Goal: Information Seeking & Learning: Check status

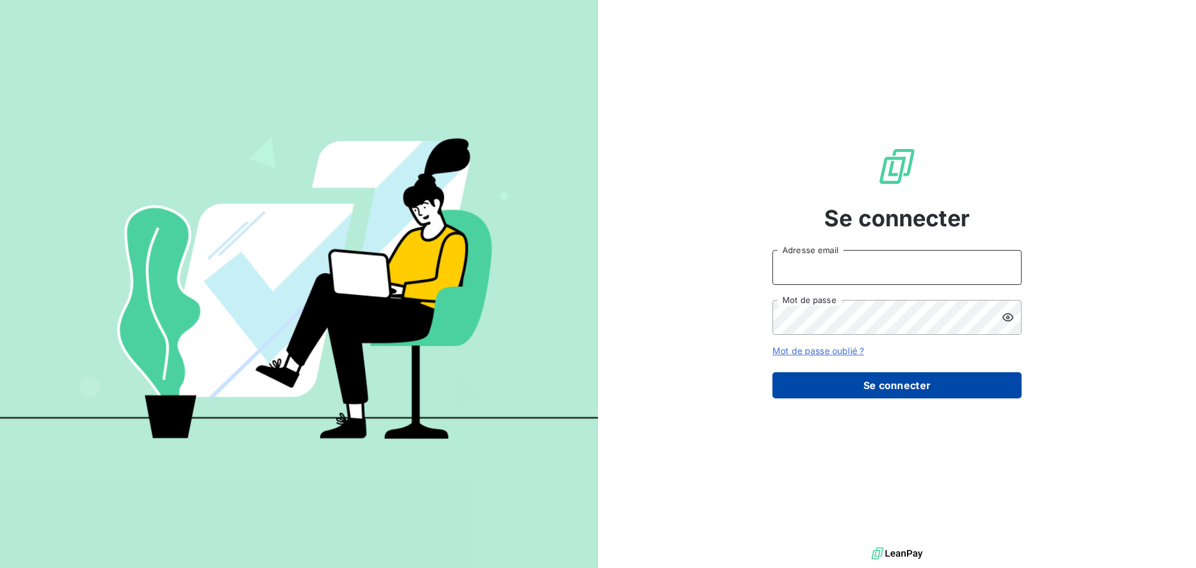
type input "[PERSON_NAME][EMAIL_ADDRESS][DOMAIN_NAME]"
click at [862, 388] on button "Se connecter" at bounding box center [897, 385] width 249 height 26
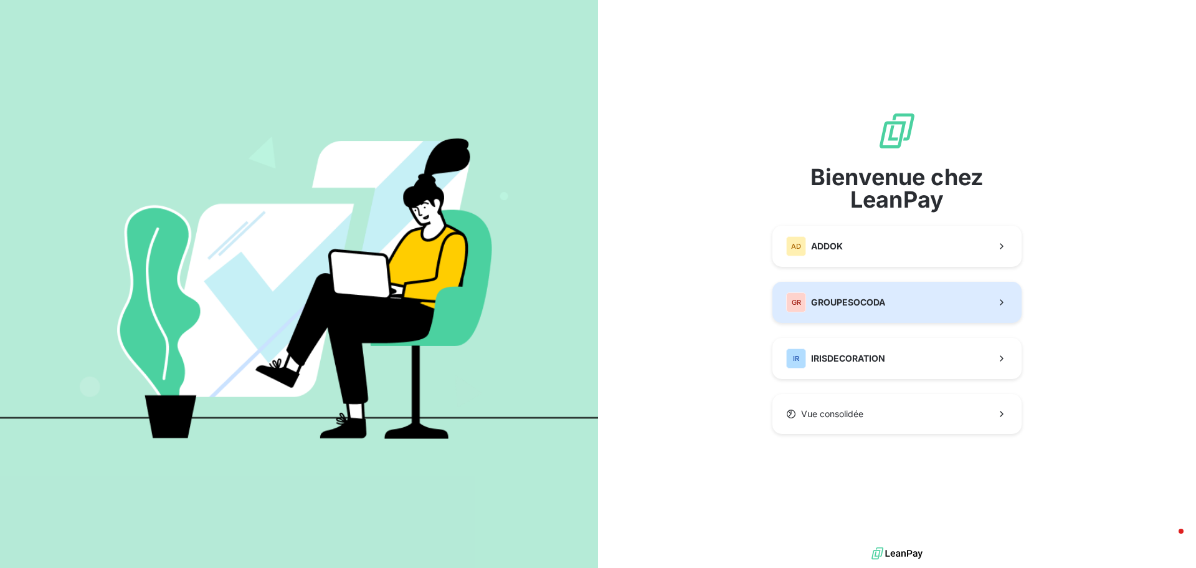
click at [848, 308] on div "GR GROUPESOCODA" at bounding box center [835, 302] width 99 height 20
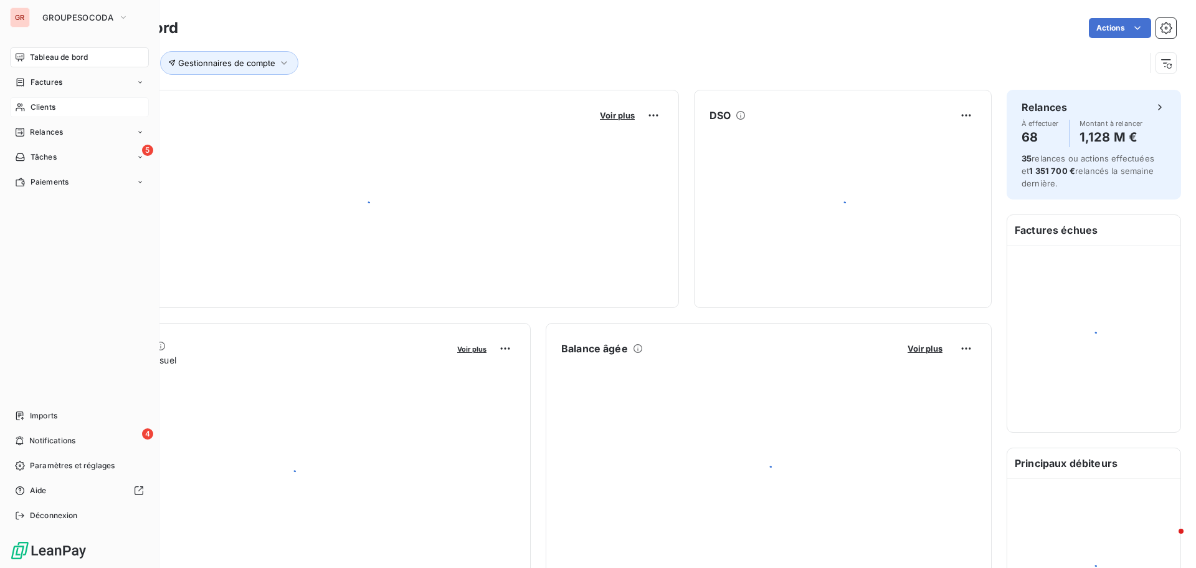
click at [37, 112] on span "Clients" at bounding box center [43, 107] width 25 height 11
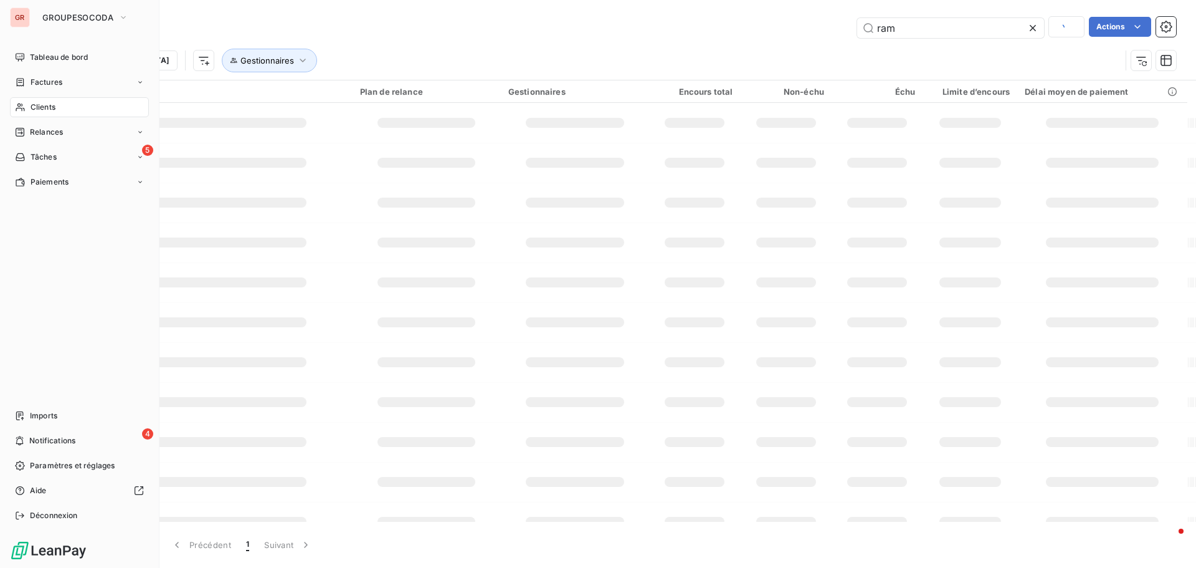
click at [36, 104] on span "Clients" at bounding box center [43, 107] width 25 height 11
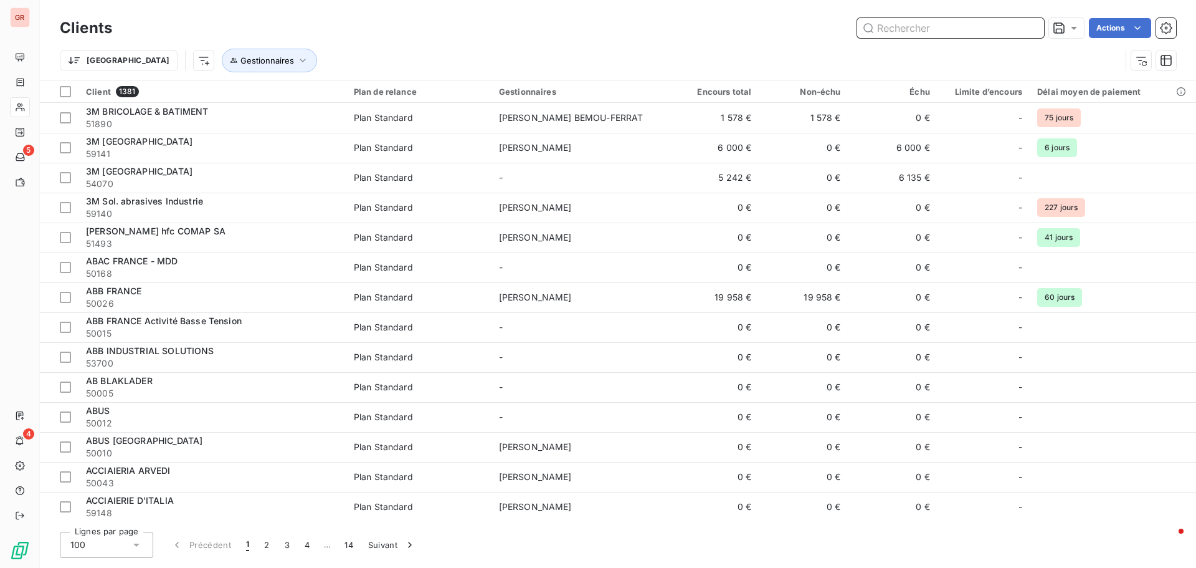
click at [880, 34] on input "text" at bounding box center [950, 28] width 187 height 20
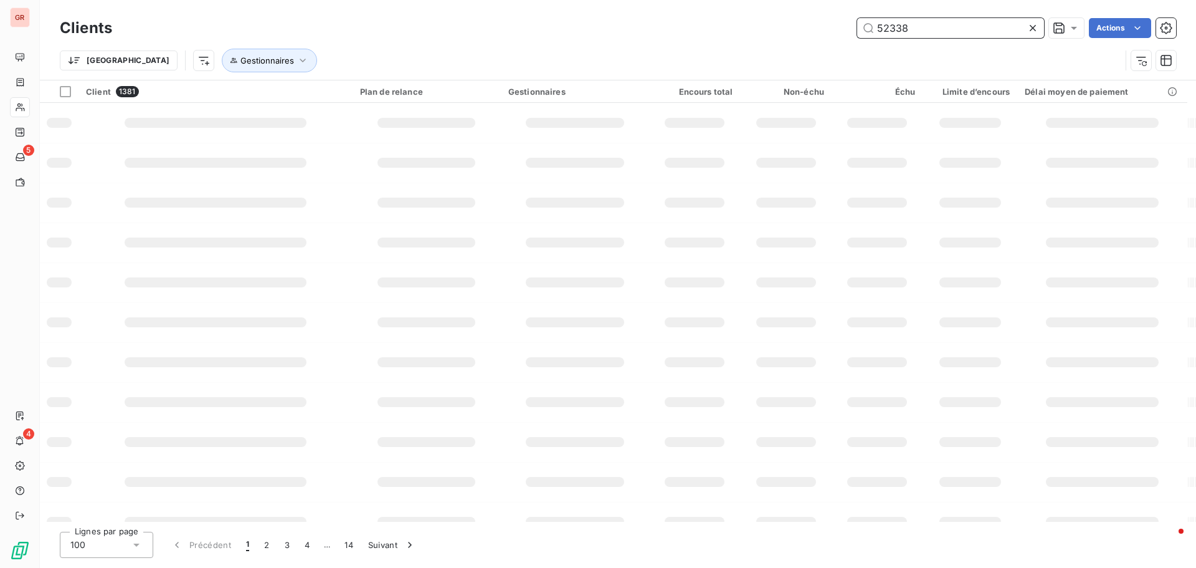
type input "52338"
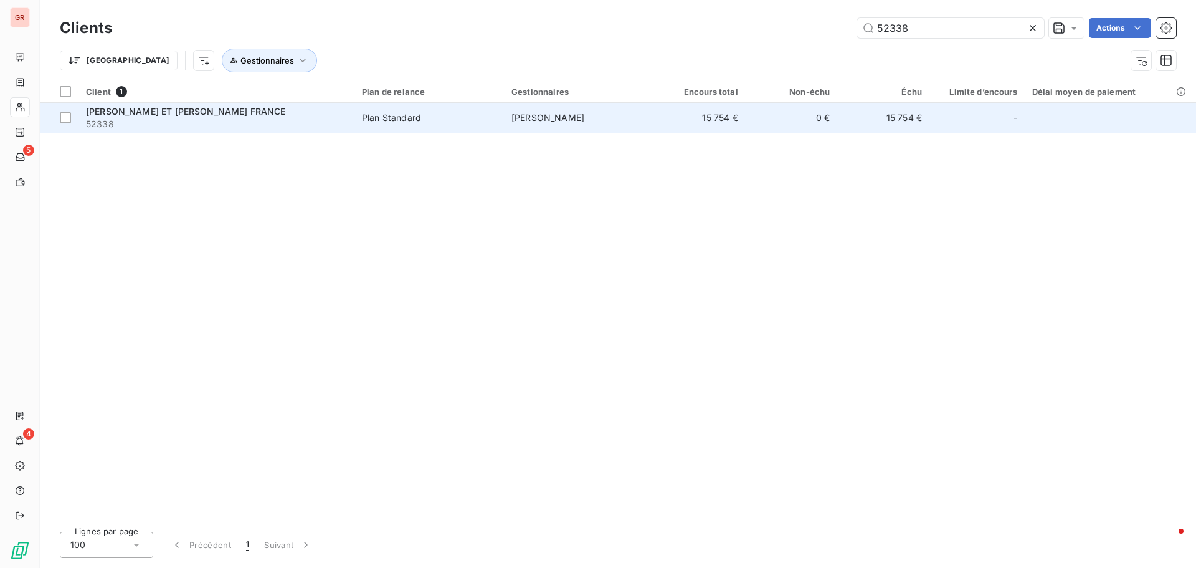
click at [466, 130] on td "Plan Standard" at bounding box center [430, 118] width 150 height 30
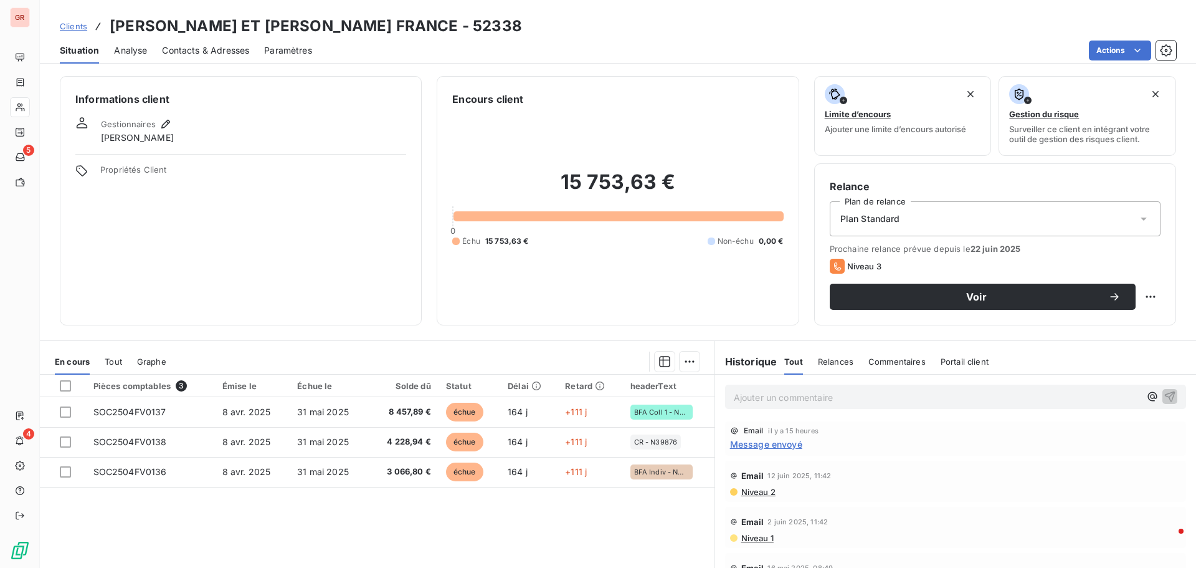
click at [214, 57] on div "Contacts & Adresses" at bounding box center [205, 50] width 87 height 26
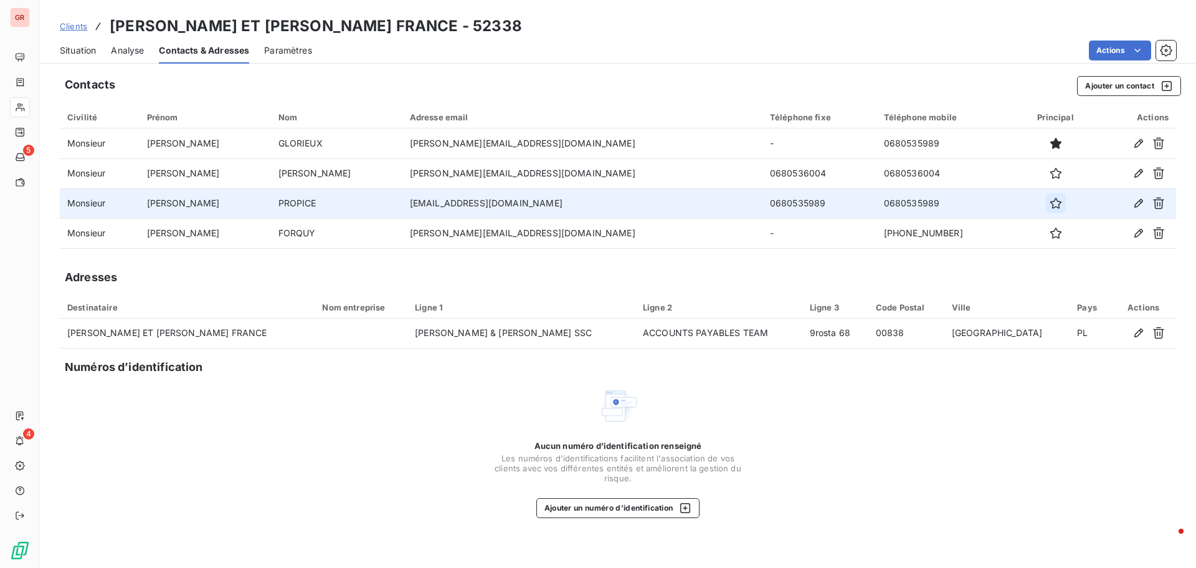
click at [1050, 202] on icon "button" at bounding box center [1056, 203] width 12 height 12
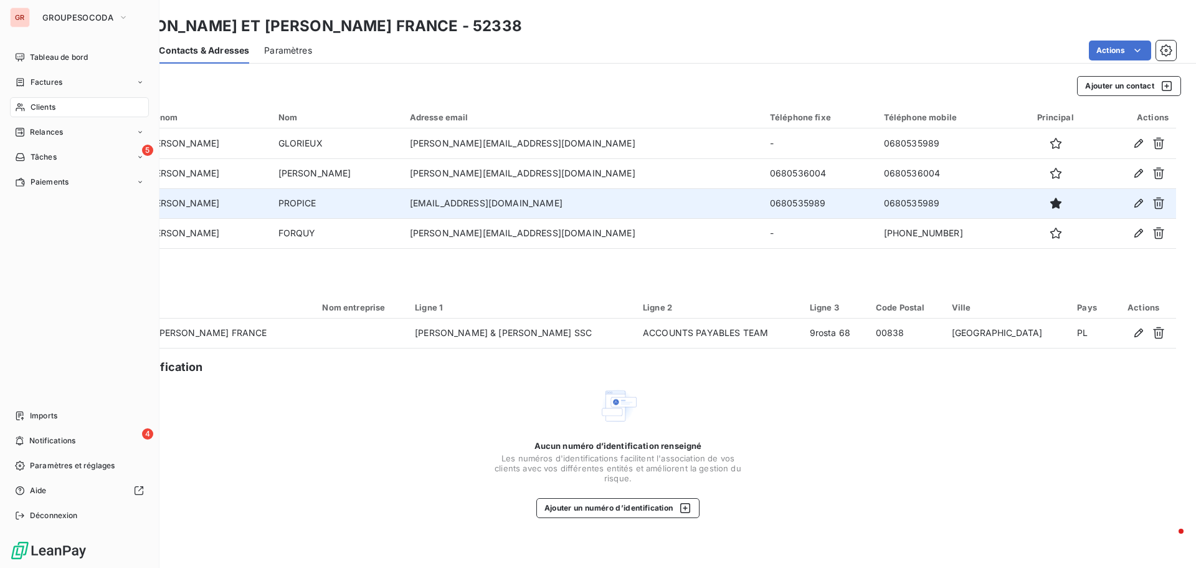
click at [27, 106] on div "Clients" at bounding box center [79, 107] width 139 height 20
